Goal: Transaction & Acquisition: Purchase product/service

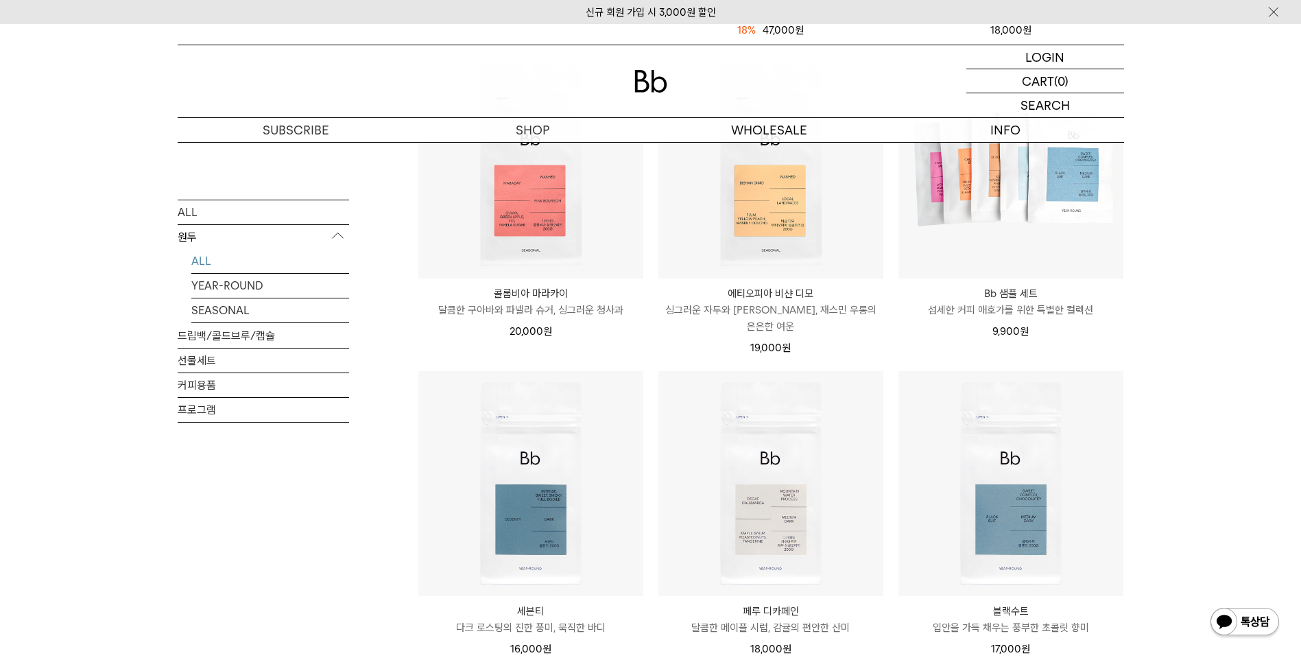
scroll to position [755, 0]
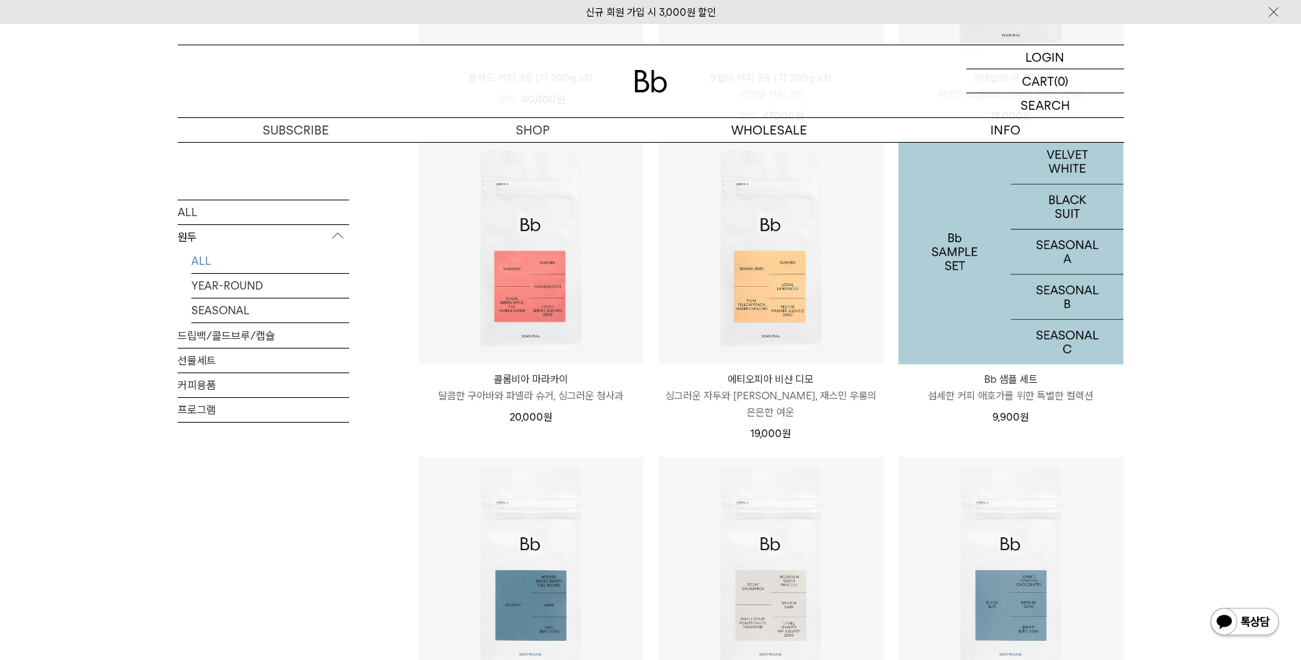
click at [1074, 285] on img at bounding box center [1011, 251] width 225 height 225
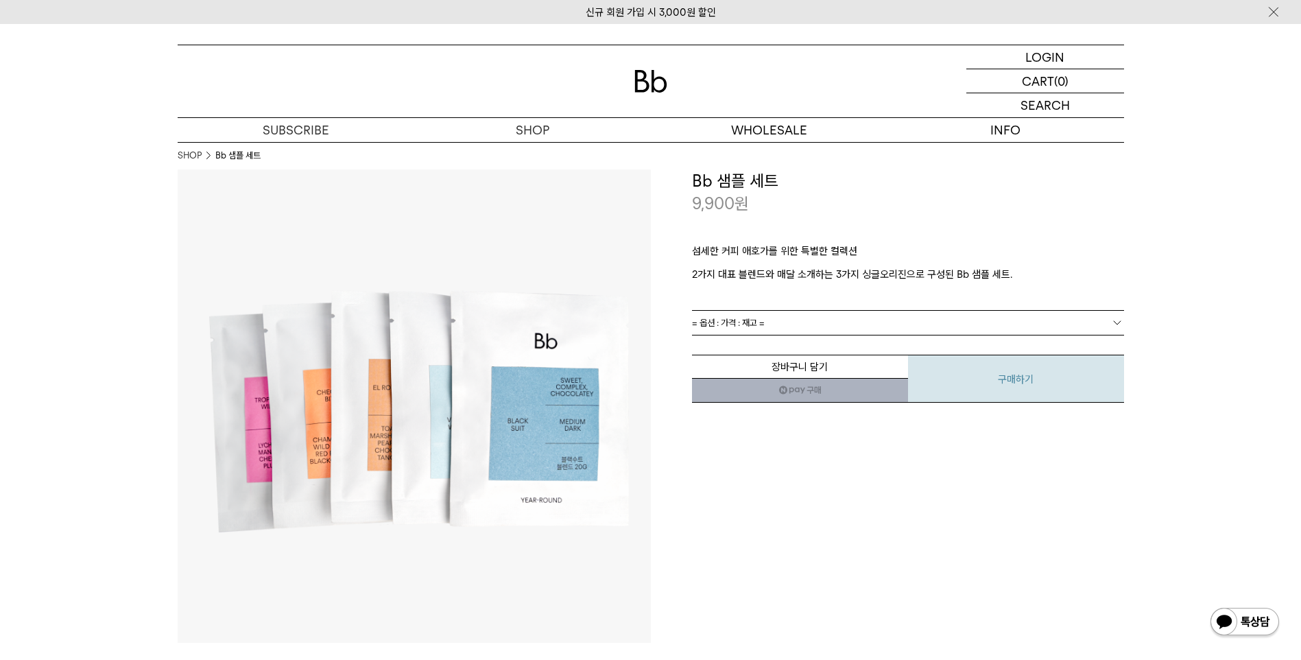
click at [962, 377] on button "구매하기" at bounding box center [1016, 379] width 216 height 48
click at [870, 311] on link "= 옵션 : 가격 : 재고 =" at bounding box center [908, 323] width 432 height 24
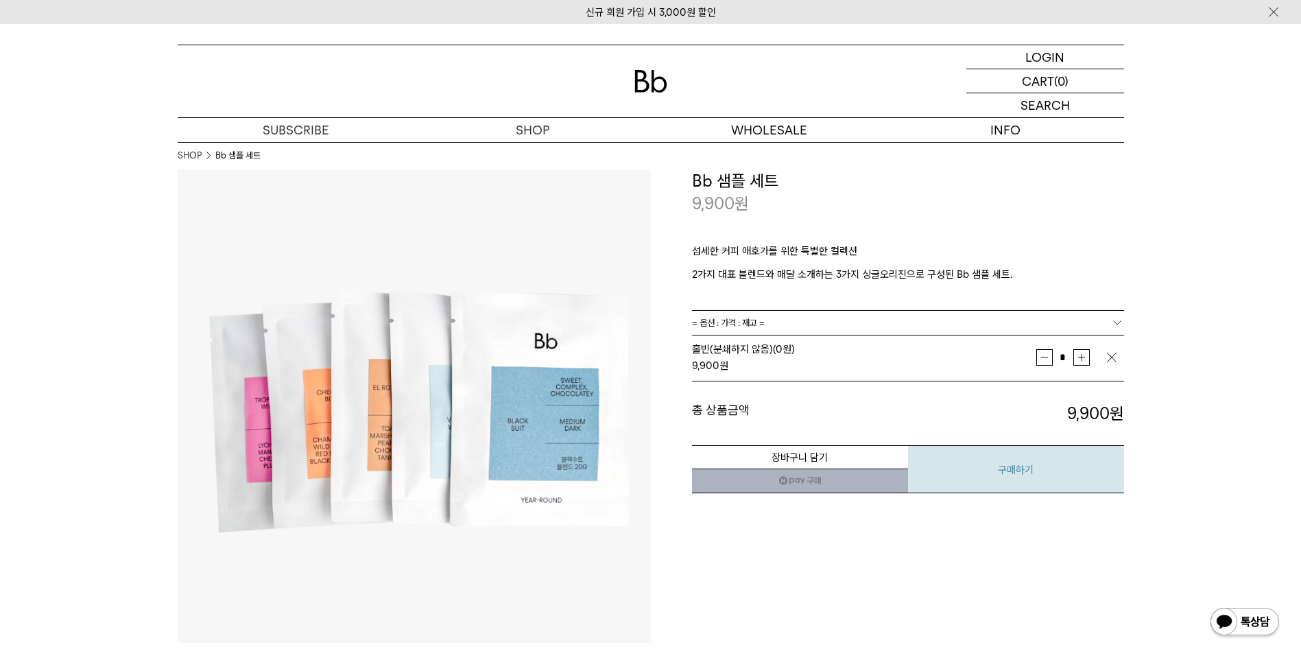
click at [978, 478] on button "구매하기" at bounding box center [1016, 469] width 216 height 48
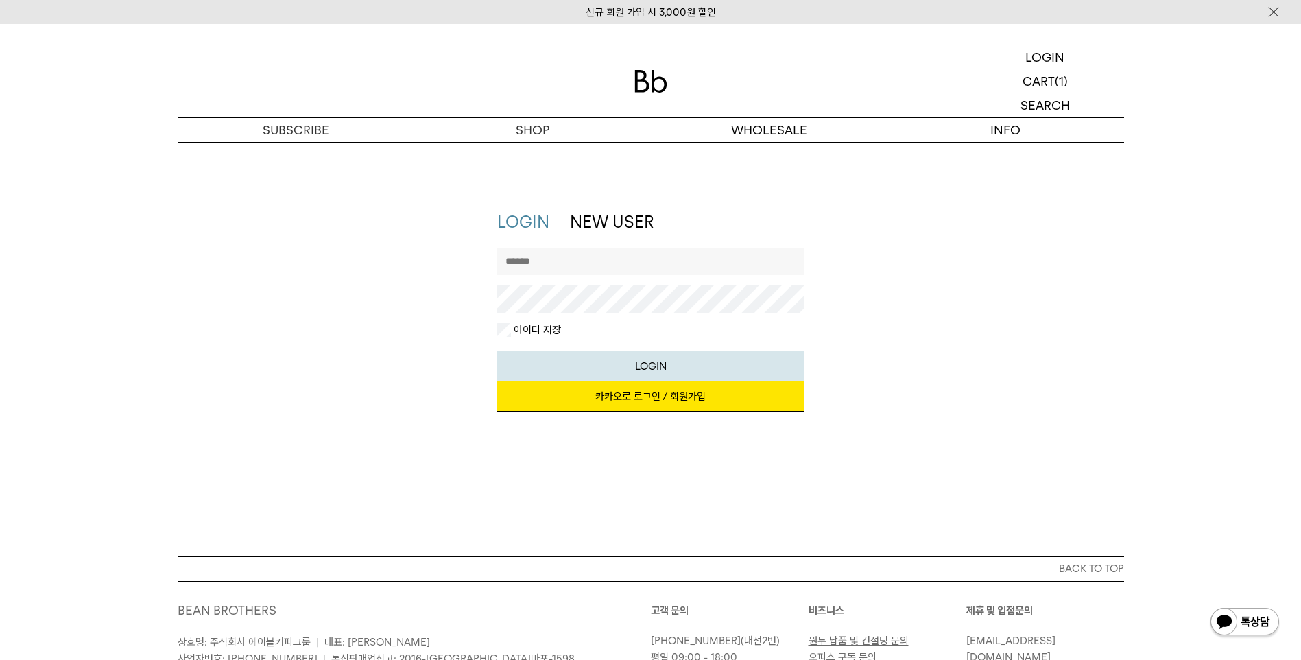
click at [637, 386] on link "카카오로 로그인 / 회원가입" at bounding box center [650, 396] width 307 height 30
